Goal: Transaction & Acquisition: Purchase product/service

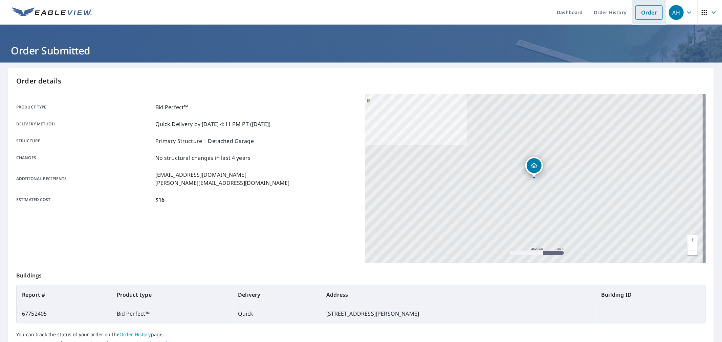
click at [647, 14] on link "Order" at bounding box center [648, 12] width 27 height 14
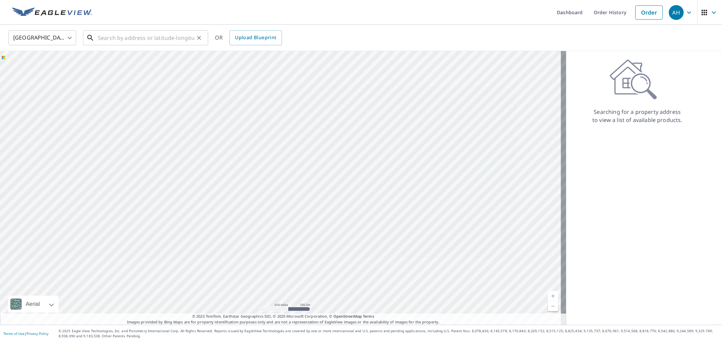
click at [154, 38] on input "text" at bounding box center [146, 37] width 96 height 19
paste input "[STREET_ADDRESS]"
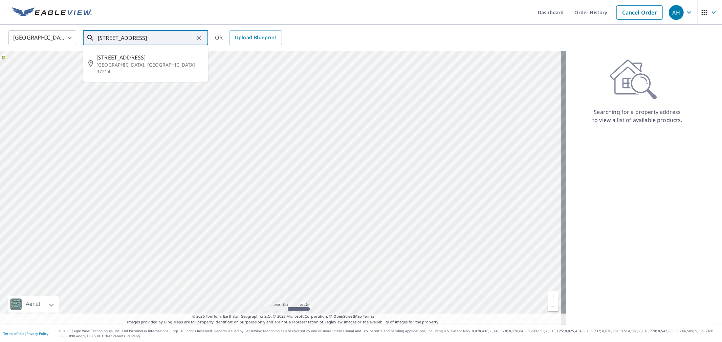
type input "[STREET_ADDRESS]"
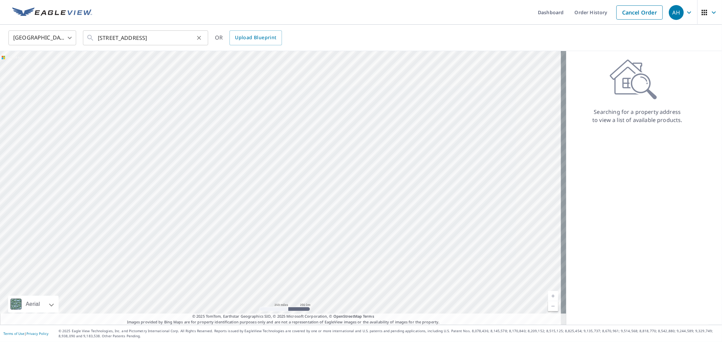
scroll to position [0, 0]
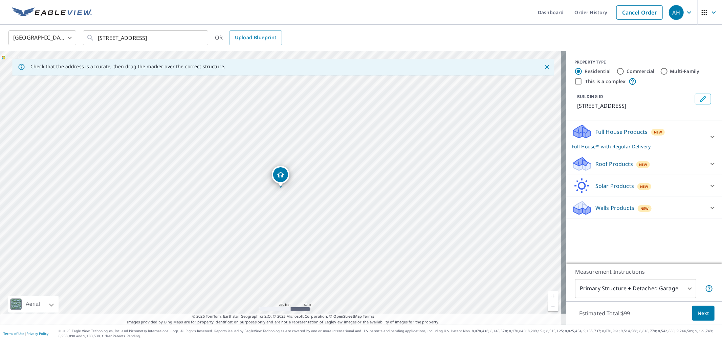
click at [614, 167] on p "Roof Products" at bounding box center [614, 164] width 38 height 8
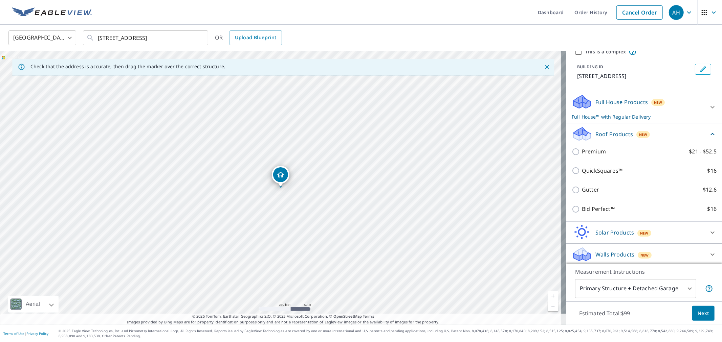
scroll to position [31, 0]
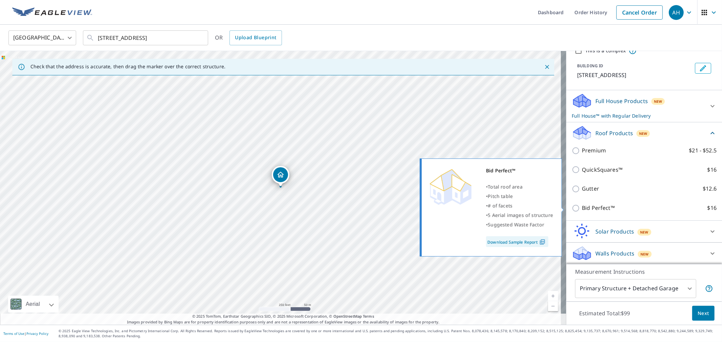
drag, startPoint x: 583, startPoint y: 206, endPoint x: 596, endPoint y: 209, distance: 12.6
click at [583, 207] on p "Bid Perfect™" at bounding box center [598, 208] width 33 height 8
click at [582, 207] on input "Bid Perfect™ $16" at bounding box center [577, 208] width 10 height 8
checkbox input "true"
checkbox input "false"
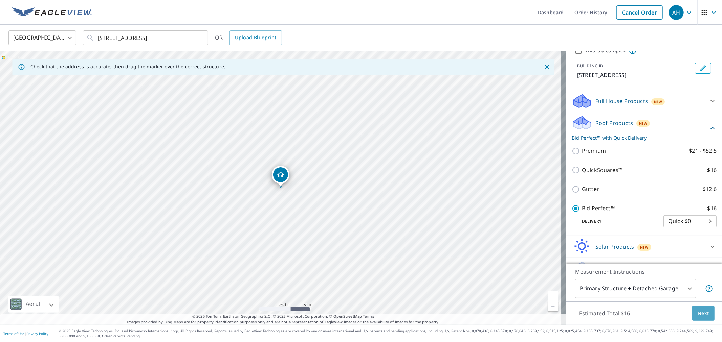
click at [697, 316] on span "Next" at bounding box center [703, 314] width 12 height 8
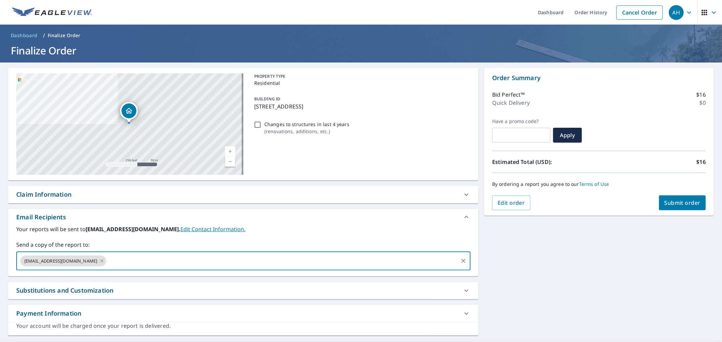
click at [107, 260] on input "text" at bounding box center [282, 261] width 350 height 13
paste input "[PERSON_NAME][EMAIL_ADDRESS][DOMAIN_NAME]"
type input "[PERSON_NAME][EMAIL_ADDRESS][DOMAIN_NAME]"
click at [672, 201] on span "Submit order" at bounding box center [682, 202] width 36 height 7
checkbox input "true"
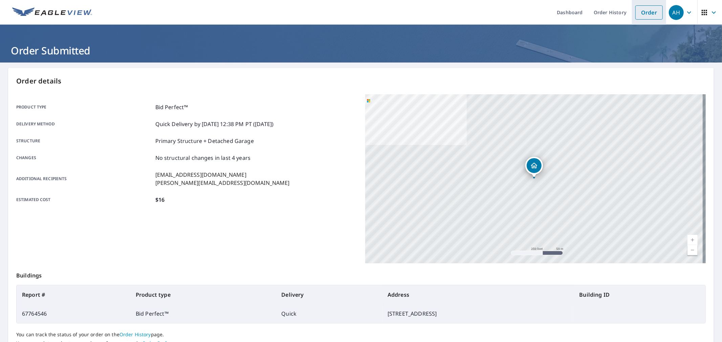
click at [638, 12] on link "Order" at bounding box center [648, 12] width 27 height 14
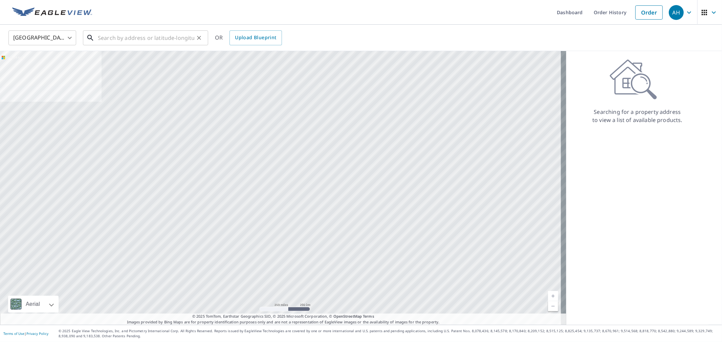
click at [137, 43] on input "text" at bounding box center [146, 37] width 96 height 19
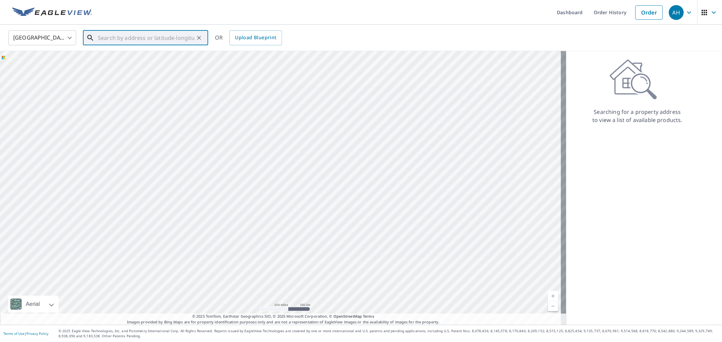
paste input "[STREET_ADDRESS]"
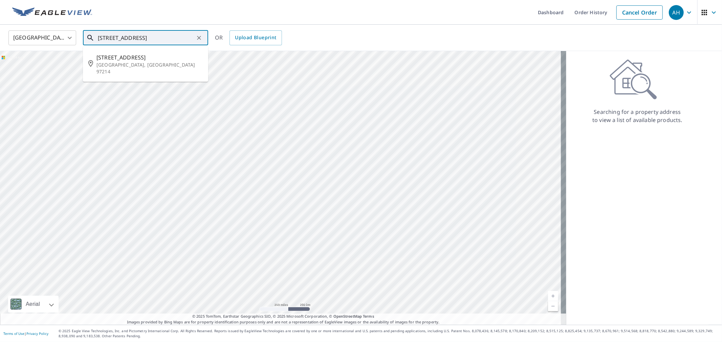
type input "[STREET_ADDRESS]"
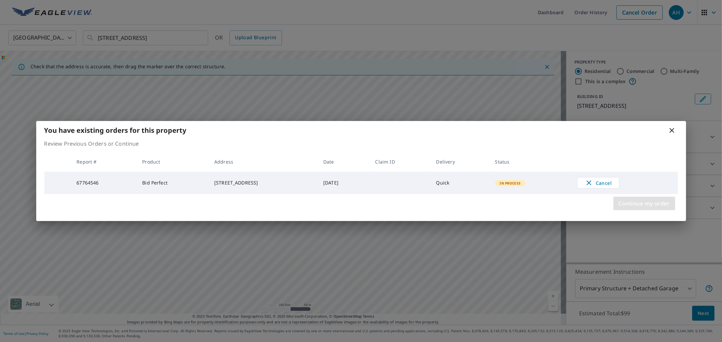
click at [634, 205] on span "Continue my order" at bounding box center [644, 203] width 51 height 9
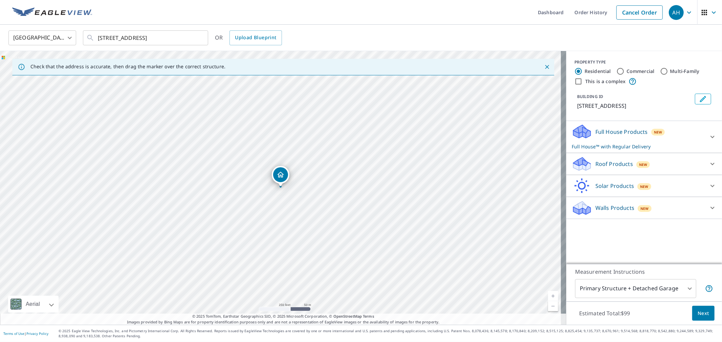
click at [603, 163] on p "Roof Products" at bounding box center [614, 164] width 38 height 8
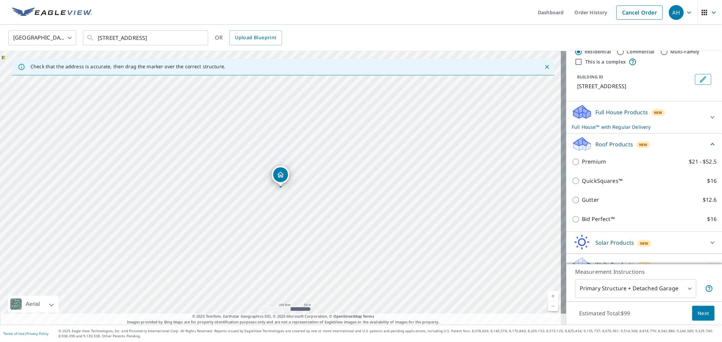
scroll to position [31, 0]
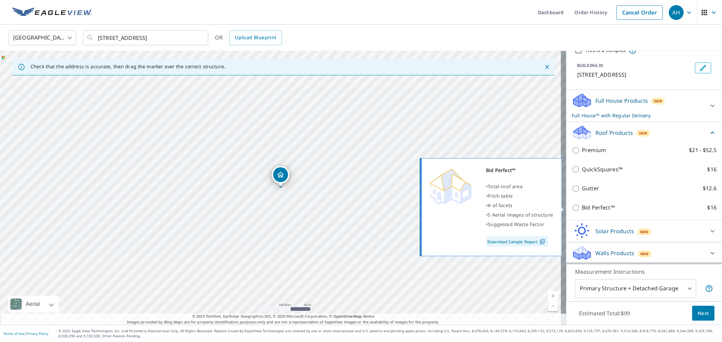
click at [583, 208] on p "Bid Perfect™" at bounding box center [598, 208] width 33 height 8
click at [582, 208] on input "Bid Perfect™ $16" at bounding box center [577, 208] width 10 height 8
checkbox input "true"
checkbox input "false"
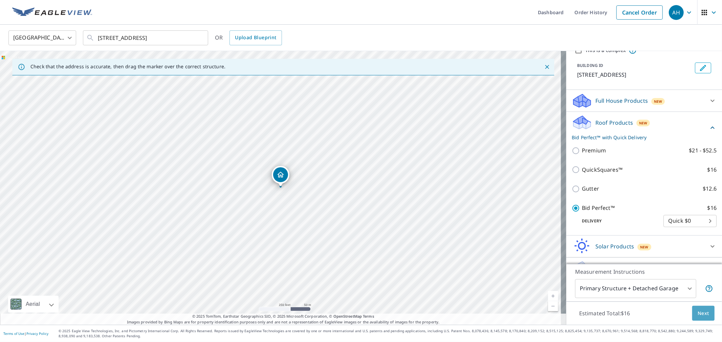
click at [692, 314] on button "Next" at bounding box center [703, 313] width 22 height 15
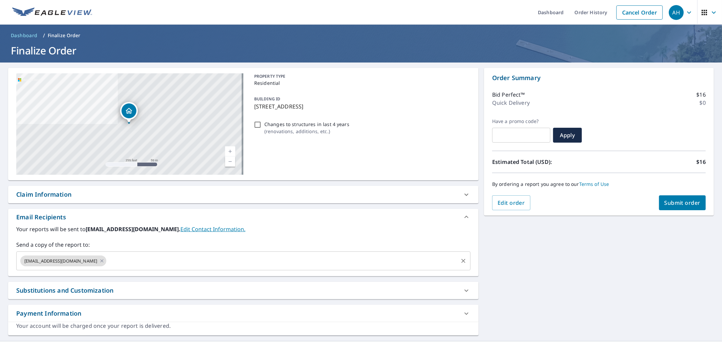
click at [118, 267] on input "text" at bounding box center [282, 261] width 350 height 13
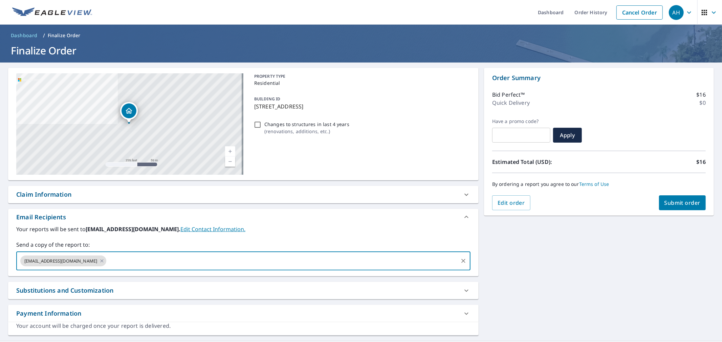
paste input "[PERSON_NAME][EMAIL_ADDRESS][DOMAIN_NAME]"
type input "[PERSON_NAME][EMAIL_ADDRESS][DOMAIN_NAME]"
click at [672, 204] on span "Submit order" at bounding box center [682, 202] width 36 height 7
checkbox input "true"
